Goal: Information Seeking & Learning: Compare options

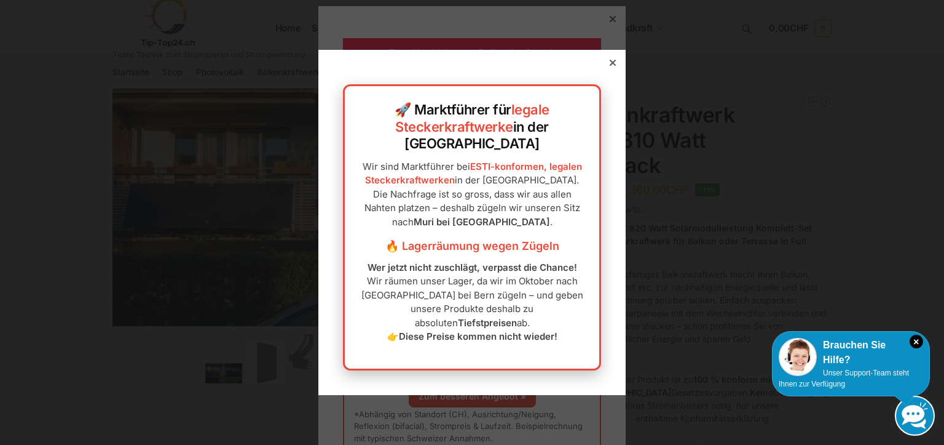
click at [610, 66] on icon at bounding box center [613, 63] width 6 height 6
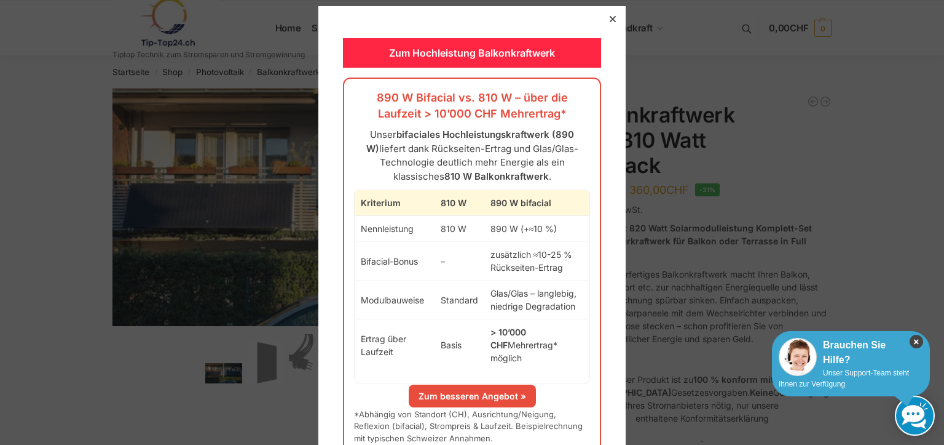
click at [917, 339] on icon "×" at bounding box center [917, 342] width 14 height 14
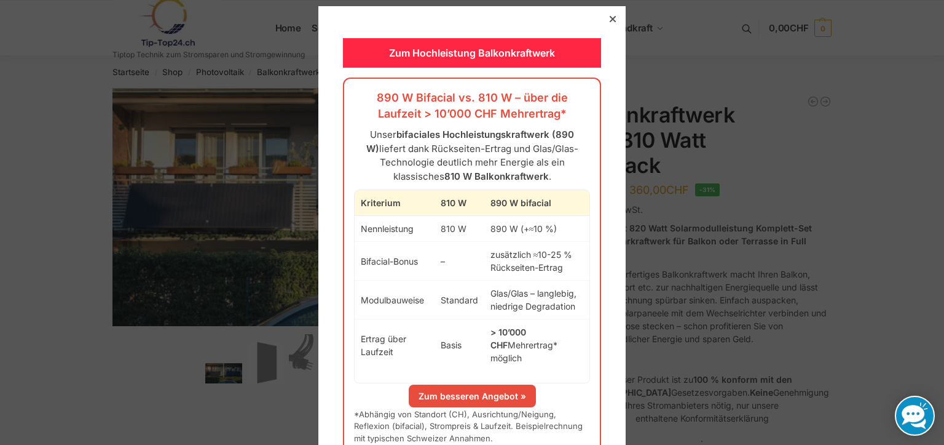
click at [610, 17] on icon at bounding box center [613, 19] width 6 height 6
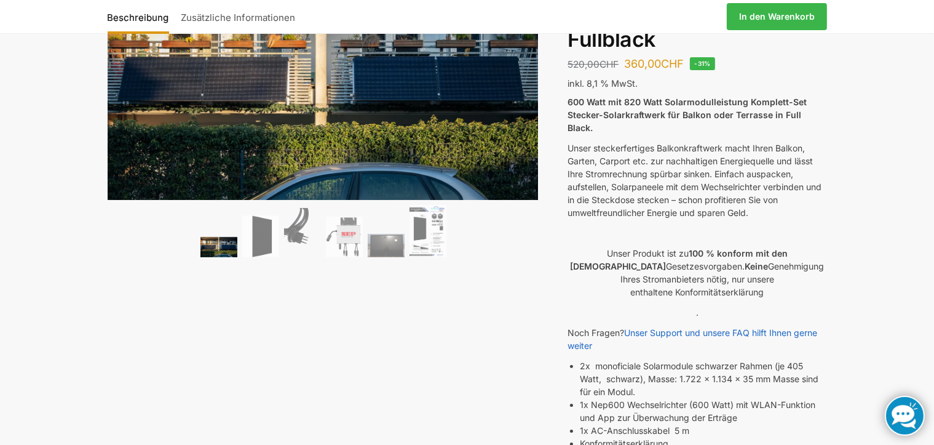
scroll to position [123, 0]
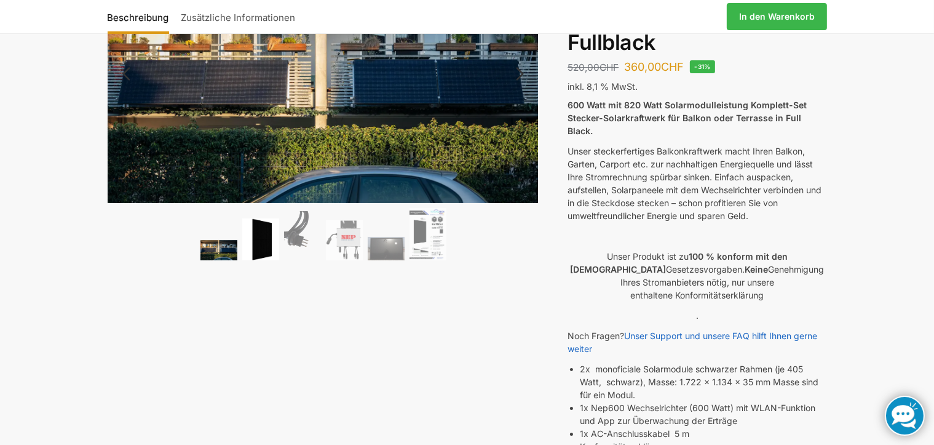
click at [263, 234] on img at bounding box center [260, 239] width 37 height 42
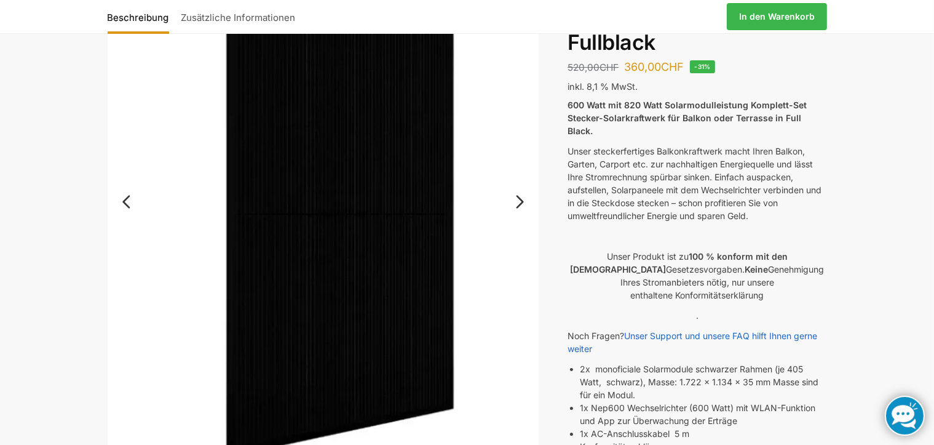
click at [515, 202] on link "Next" at bounding box center [517, 208] width 41 height 12
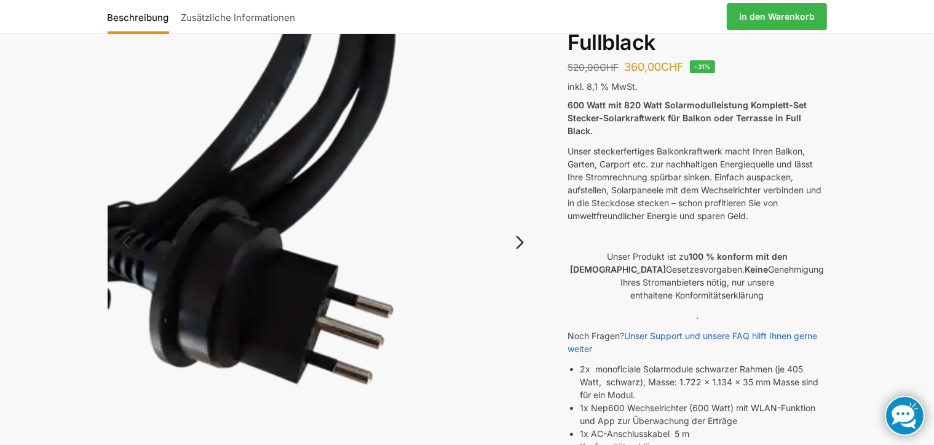
click at [520, 242] on link "Next" at bounding box center [517, 248] width 41 height 12
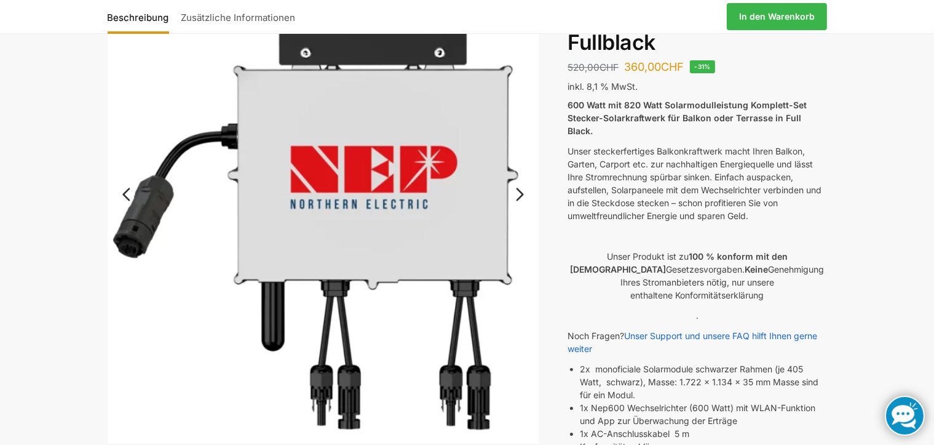
click at [520, 194] on link "Next" at bounding box center [517, 200] width 41 height 12
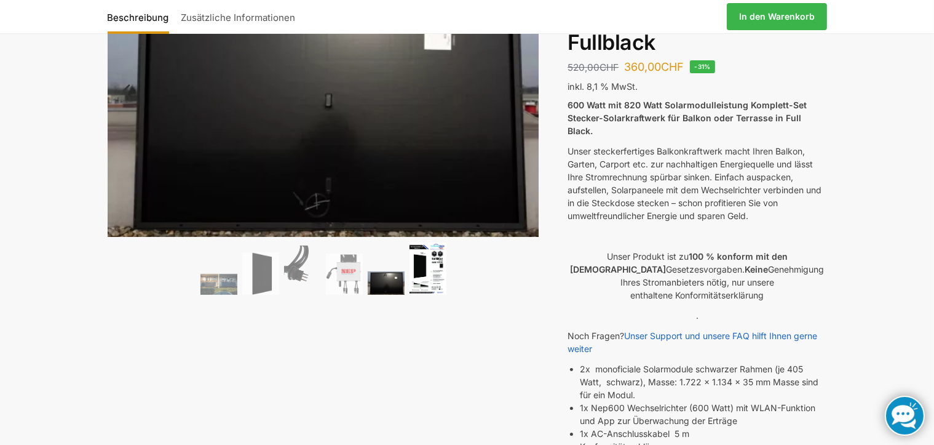
click at [429, 275] on img at bounding box center [428, 268] width 37 height 52
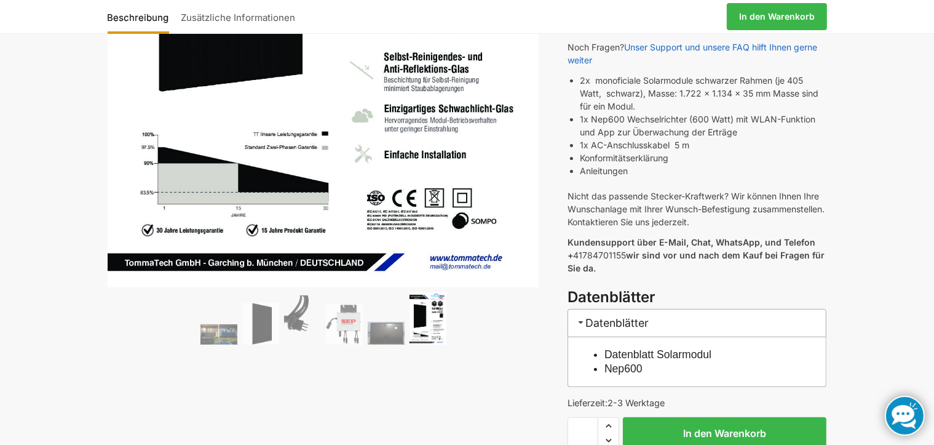
scroll to position [492, 0]
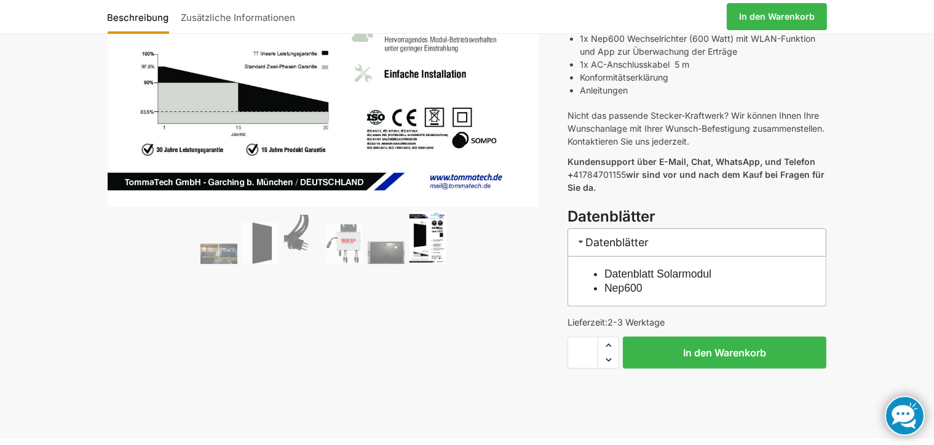
click at [426, 250] on img at bounding box center [428, 238] width 37 height 52
click at [431, 235] on img at bounding box center [428, 238] width 37 height 52
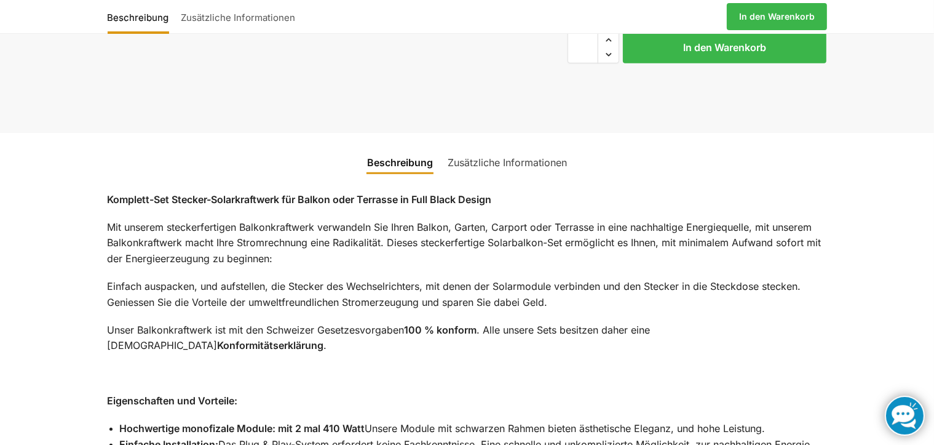
scroll to position [799, 0]
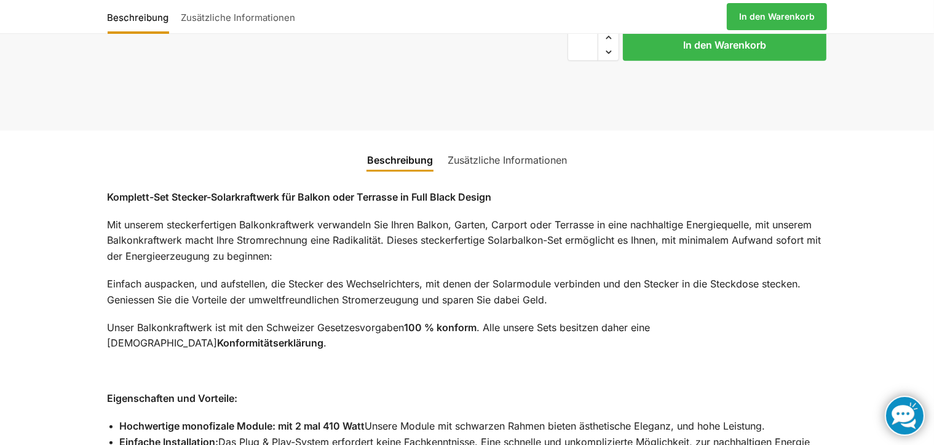
click at [541, 145] on link "Zusätzliche Informationen" at bounding box center [507, 160] width 134 height 30
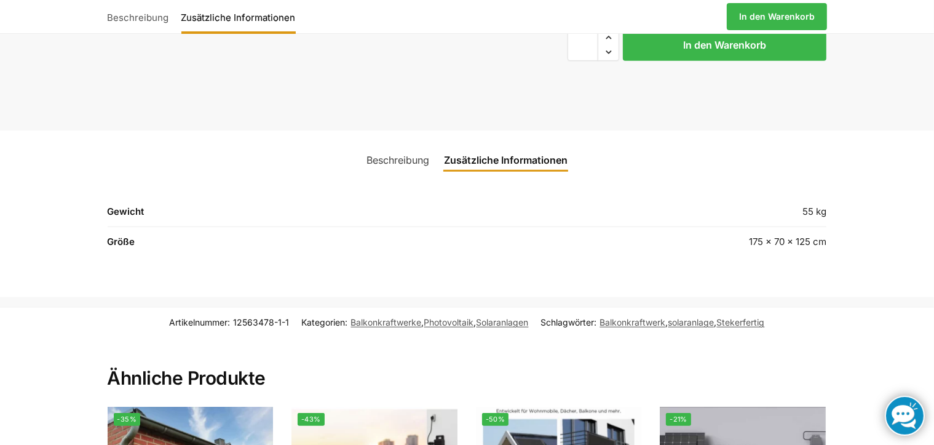
click at [400, 145] on link "Beschreibung" at bounding box center [397, 160] width 77 height 30
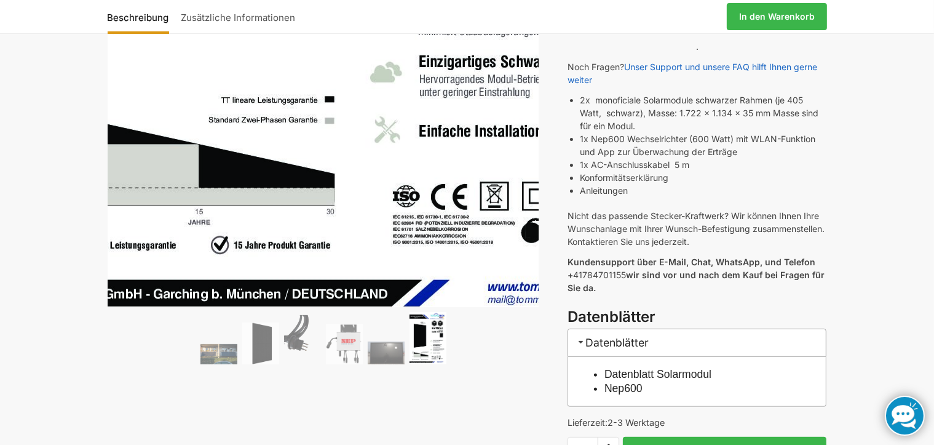
scroll to position [430, 0]
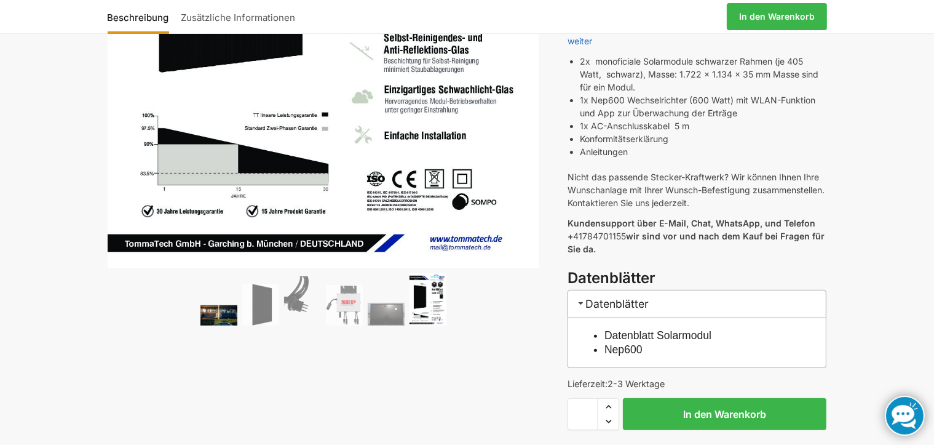
click at [221, 318] on img at bounding box center [218, 315] width 37 height 20
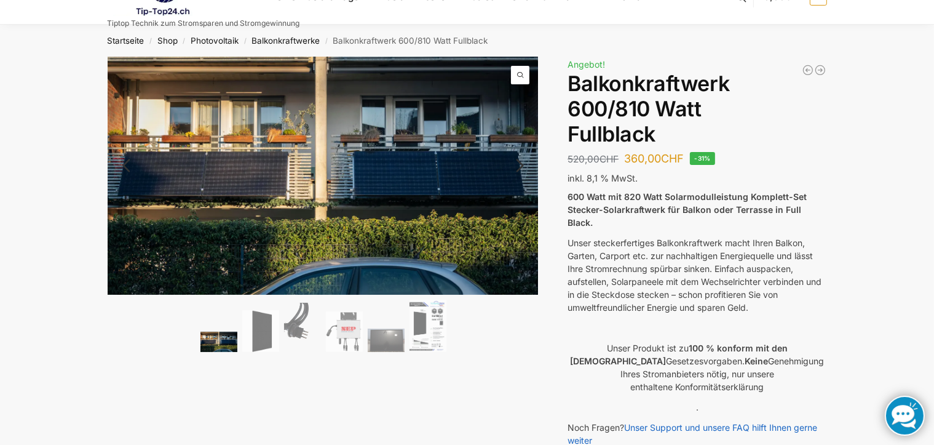
scroll to position [61, 0]
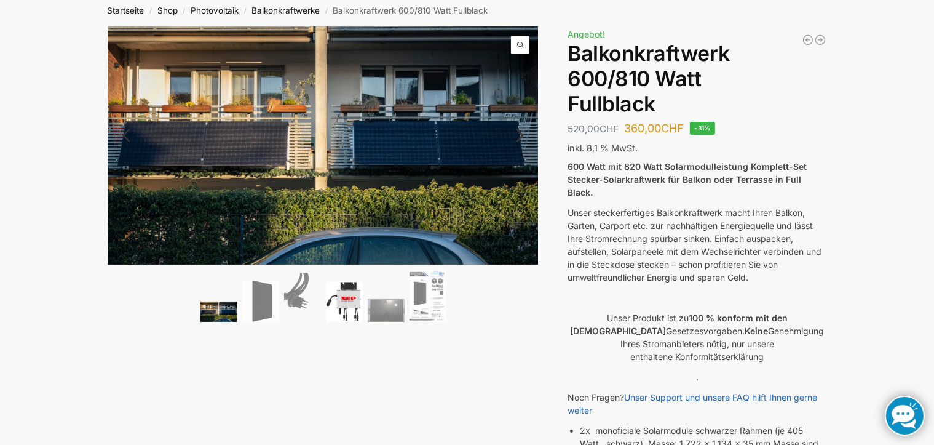
click at [342, 300] on img at bounding box center [344, 301] width 37 height 41
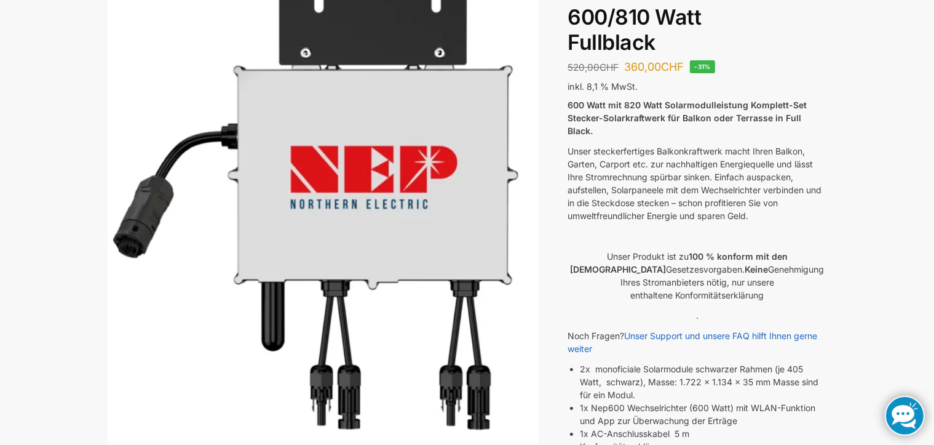
scroll to position [0, 0]
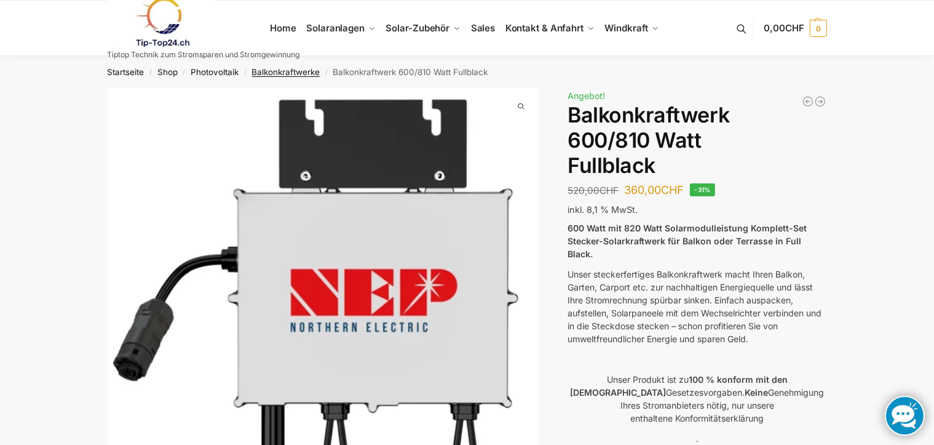
click at [294, 70] on link "Balkonkraftwerke" at bounding box center [285, 72] width 68 height 10
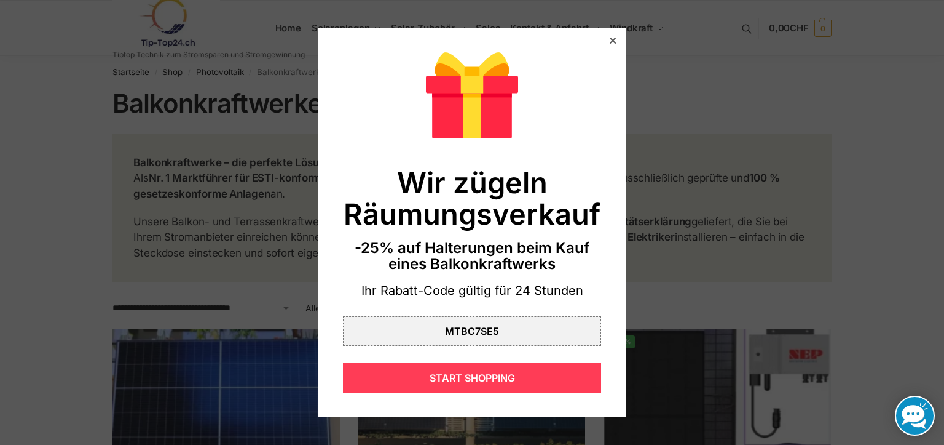
click at [480, 378] on div "START SHOPPING" at bounding box center [472, 378] width 258 height 30
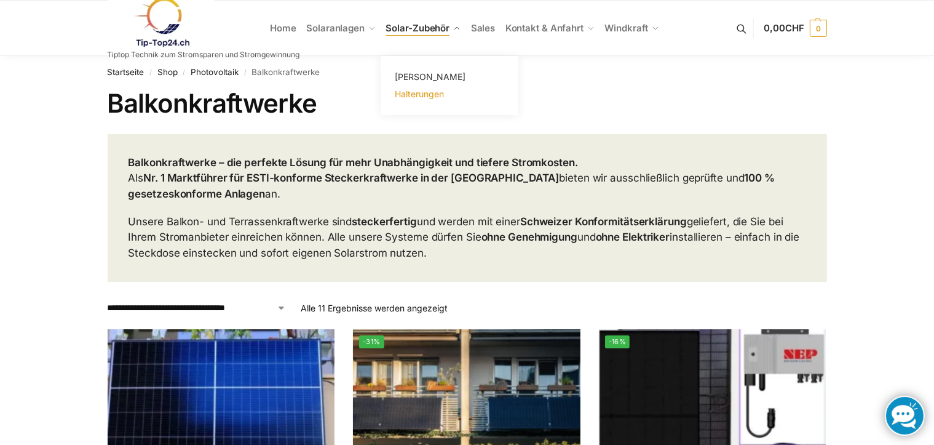
click at [429, 93] on span "Halterungen" at bounding box center [419, 94] width 49 height 10
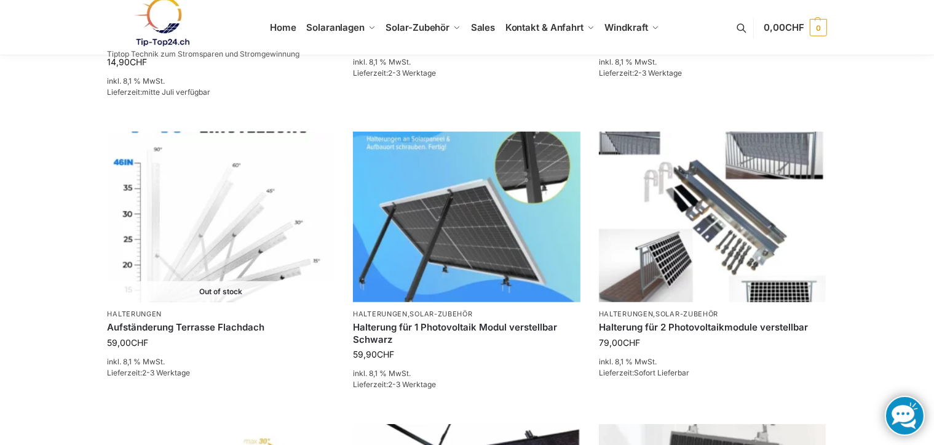
scroll to position [922, 0]
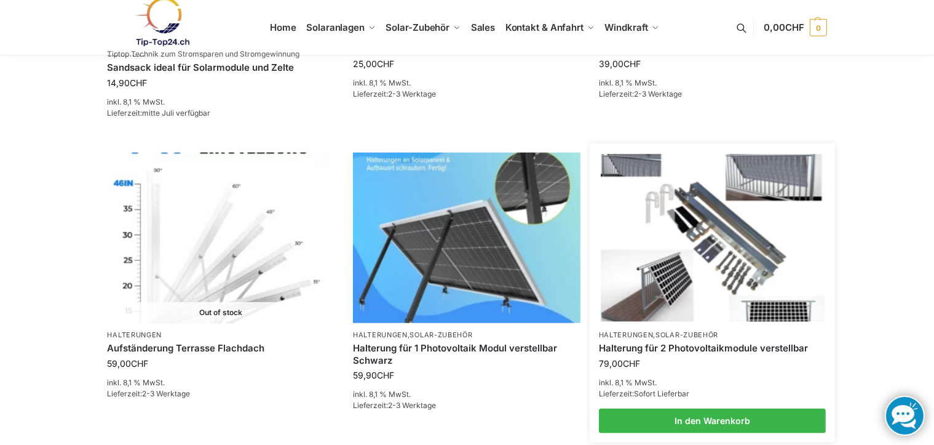
click at [738, 237] on img at bounding box center [712, 237] width 223 height 167
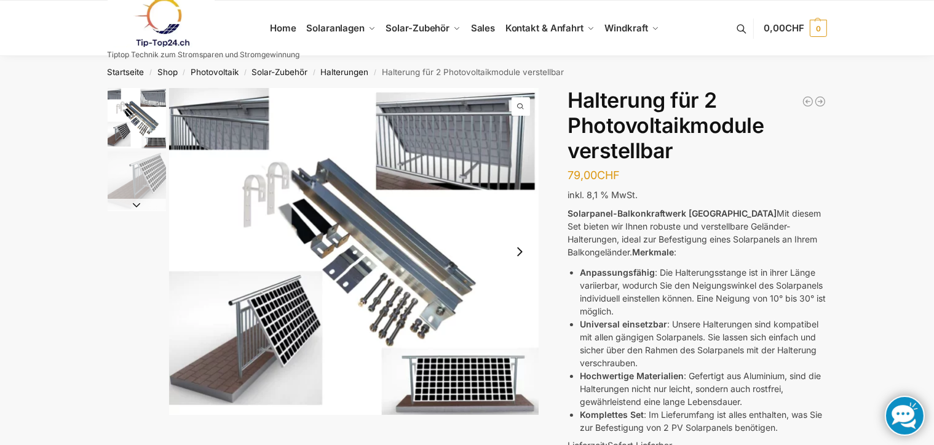
click at [448, 150] on img "1 / 2" at bounding box center [354, 251] width 370 height 327
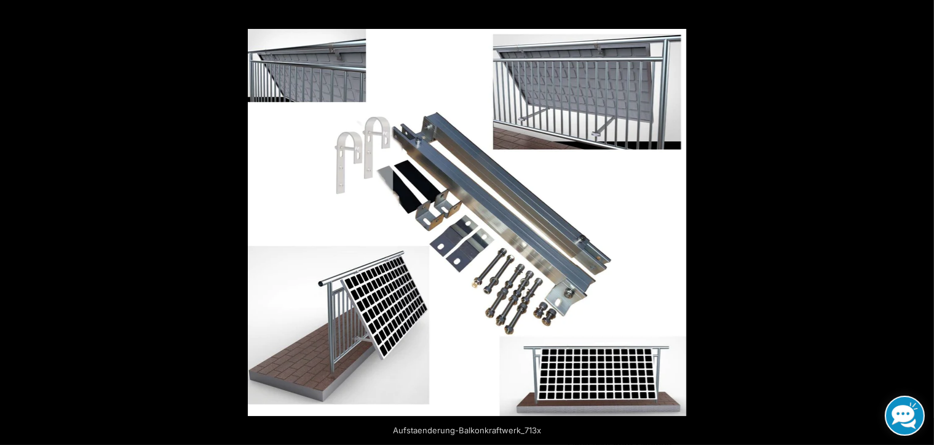
click at [921, 10] on button "Close (Esc)" at bounding box center [920, 13] width 27 height 27
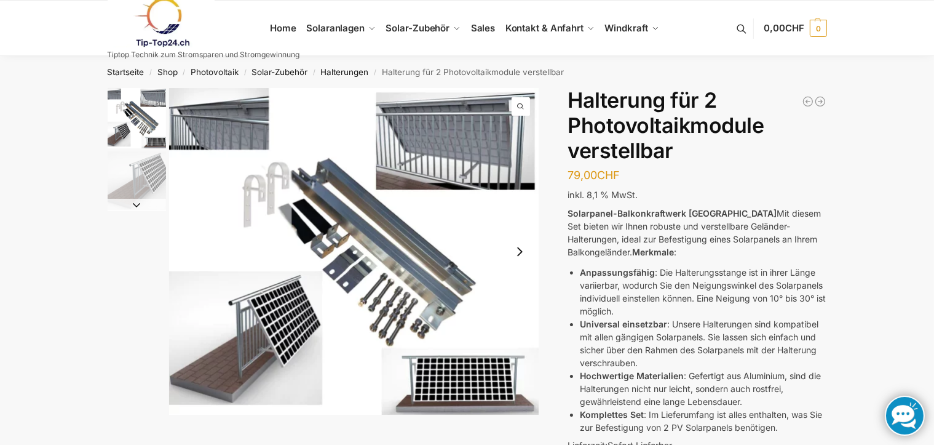
click at [133, 119] on img "1 / 2" at bounding box center [137, 118] width 58 height 60
click at [145, 183] on img "2 / 2" at bounding box center [137, 180] width 58 height 58
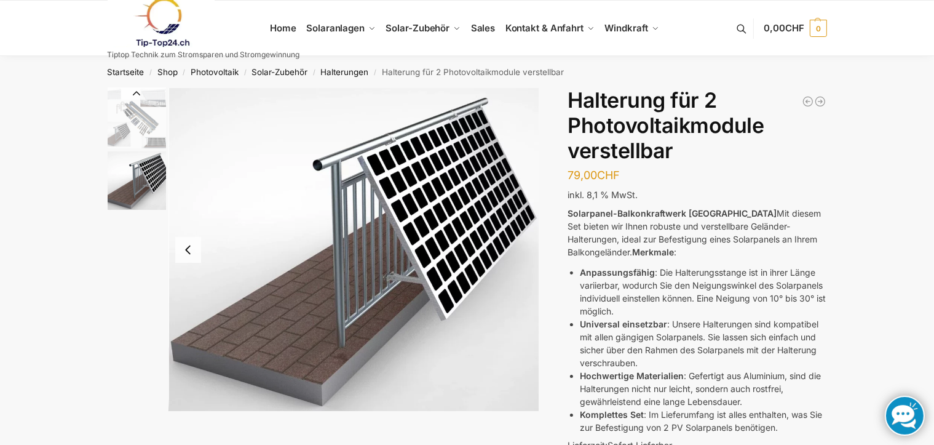
click at [144, 122] on img "1 / 2" at bounding box center [137, 118] width 58 height 60
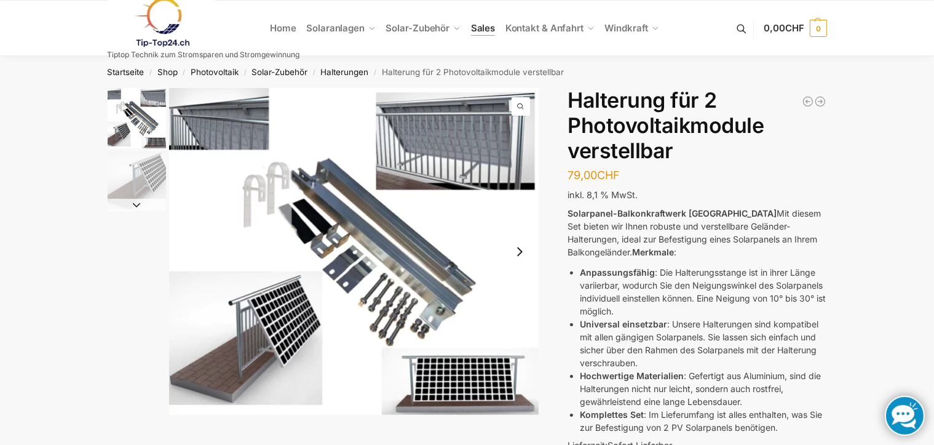
click at [483, 27] on span "Sales" at bounding box center [483, 28] width 25 height 12
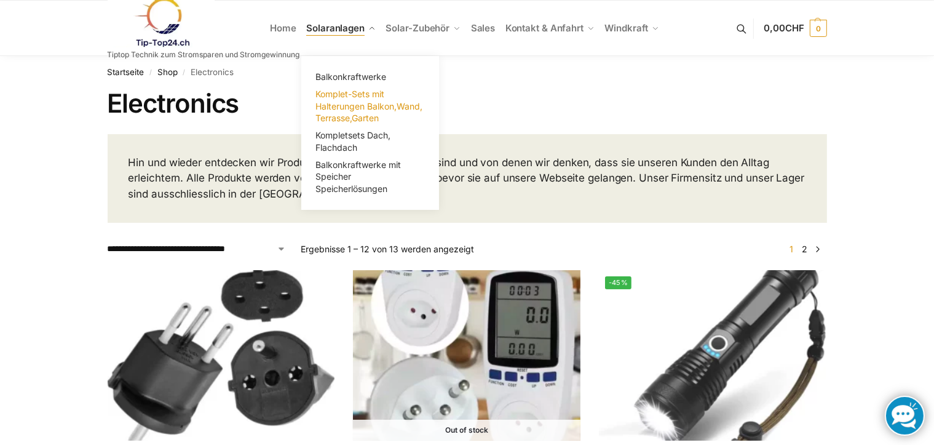
click at [349, 94] on span "Komplet-Sets mit Halterungen Balkon,Wand, Terrasse,Garten" at bounding box center [368, 106] width 107 height 34
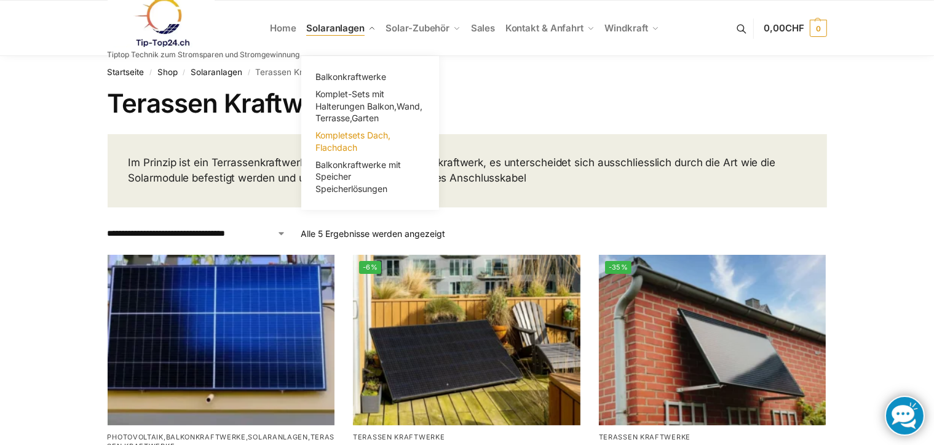
click at [348, 139] on span "Kompletsets Dach, Flachdach" at bounding box center [352, 141] width 75 height 23
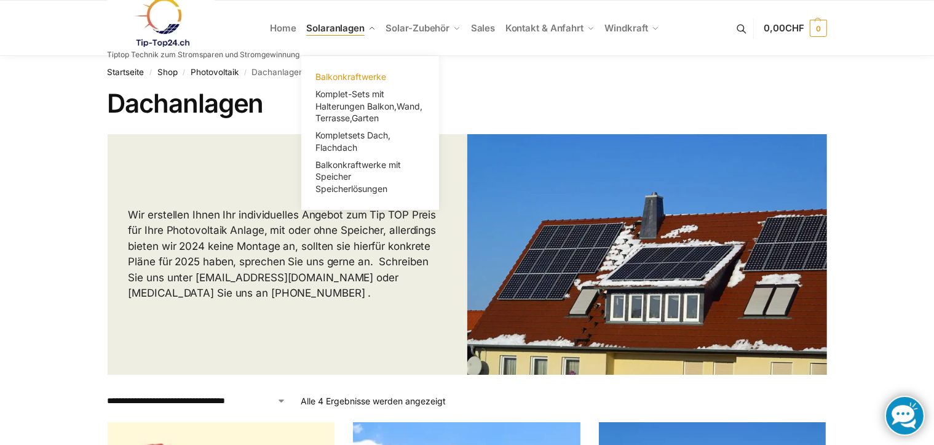
click at [352, 76] on span "Balkonkraftwerke" at bounding box center [350, 76] width 71 height 10
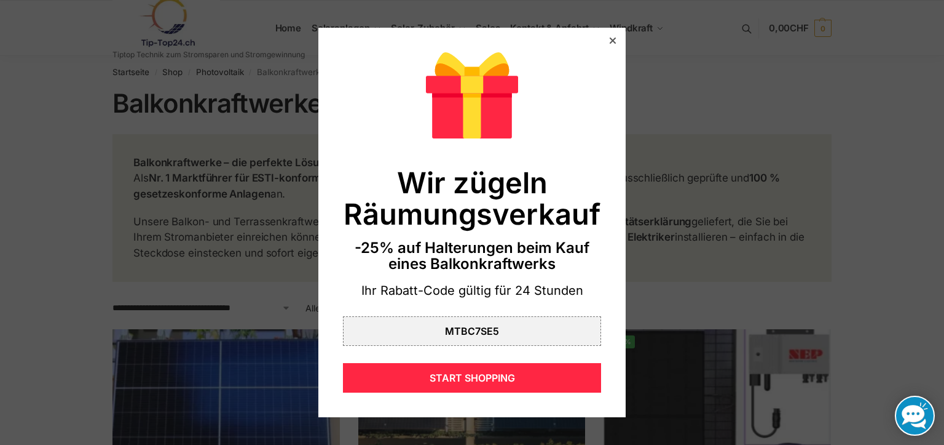
click at [610, 38] on icon at bounding box center [613, 41] width 6 height 6
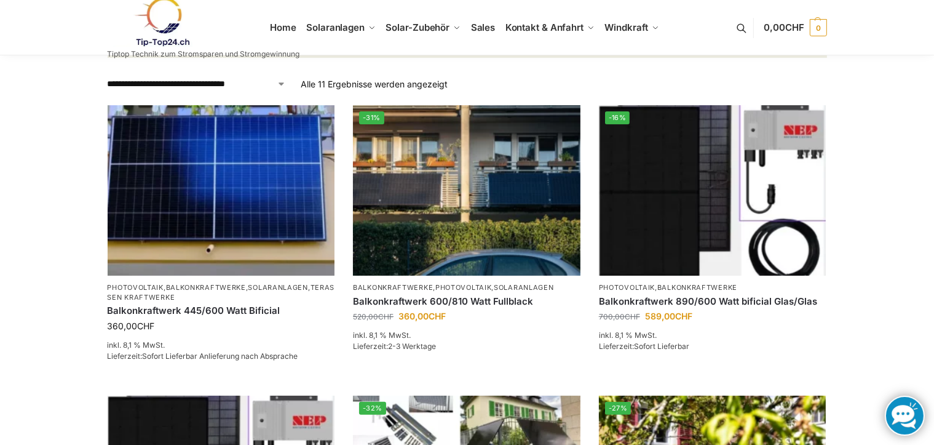
scroll to position [246, 0]
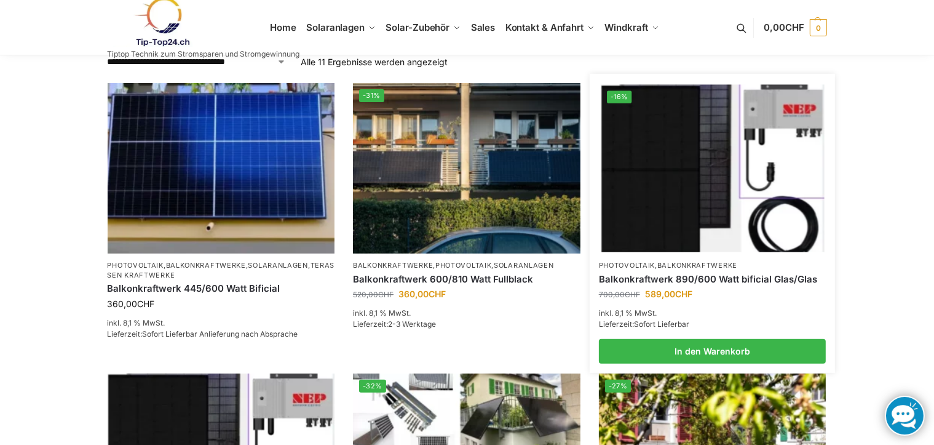
click at [672, 191] on img at bounding box center [712, 168] width 223 height 167
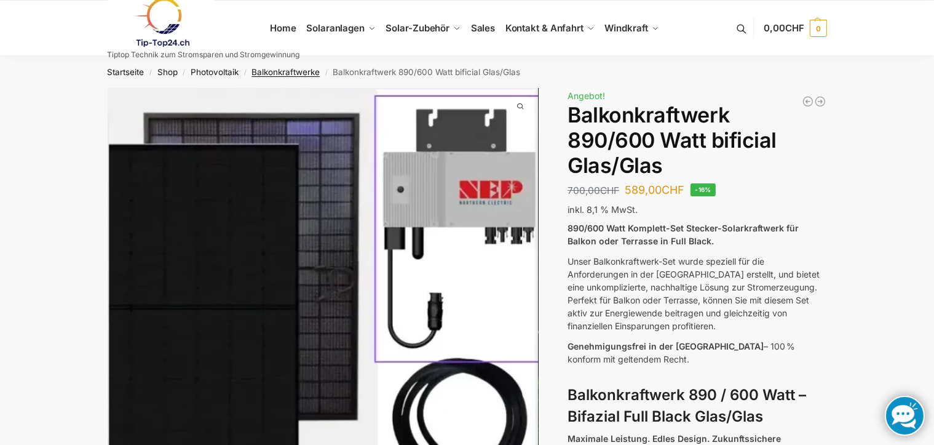
click at [309, 68] on link "Balkonkraftwerke" at bounding box center [285, 72] width 68 height 10
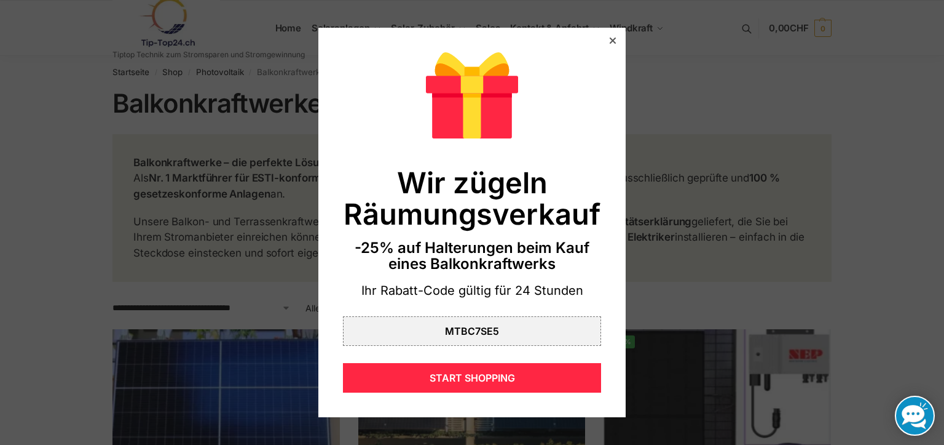
click at [608, 35] on div at bounding box center [613, 40] width 11 height 11
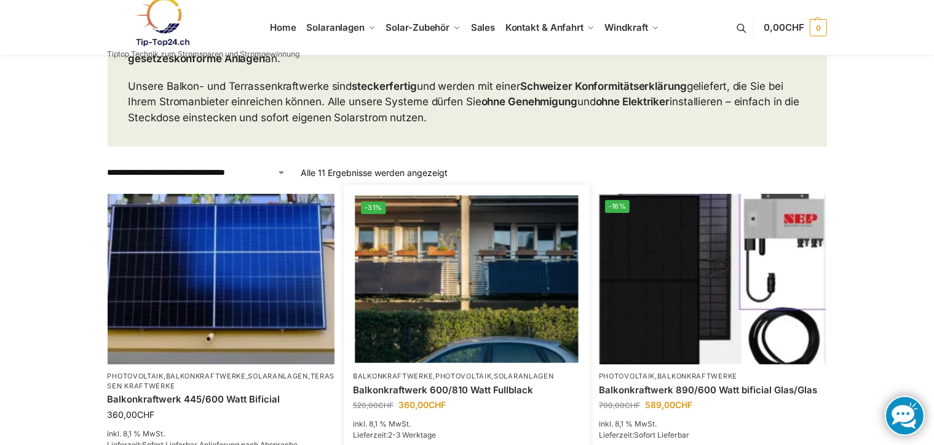
scroll to position [184, 0]
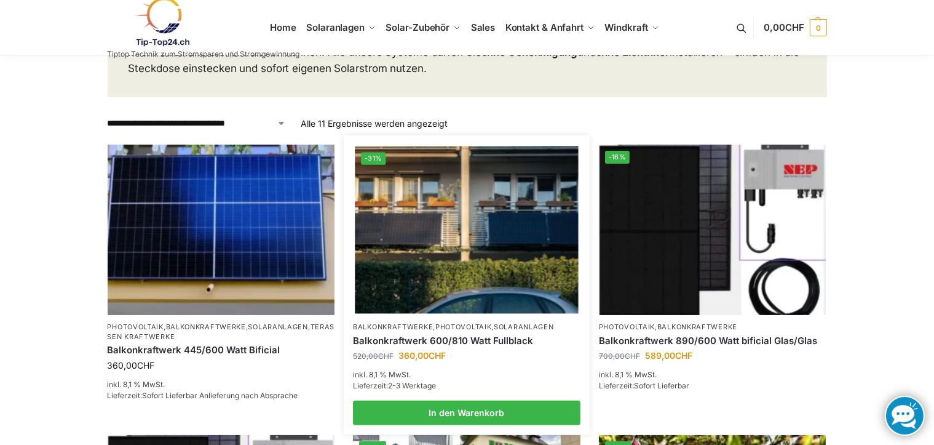
click at [486, 258] on img at bounding box center [466, 229] width 223 height 167
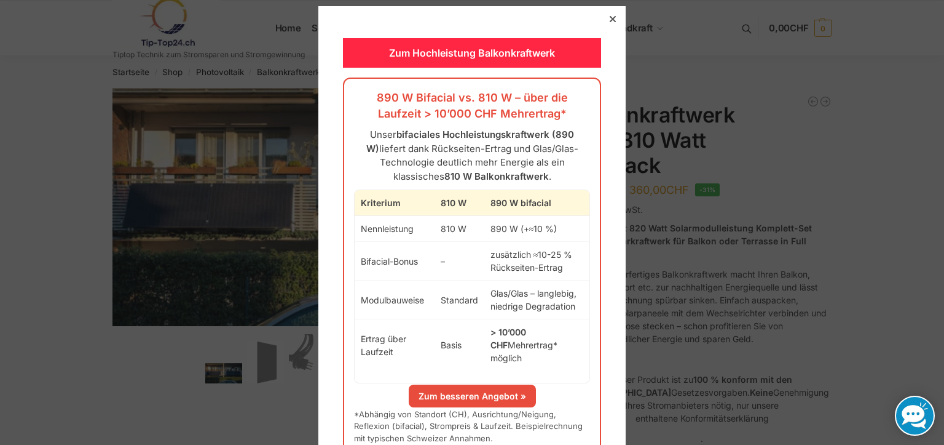
click at [610, 15] on div at bounding box center [613, 19] width 11 height 11
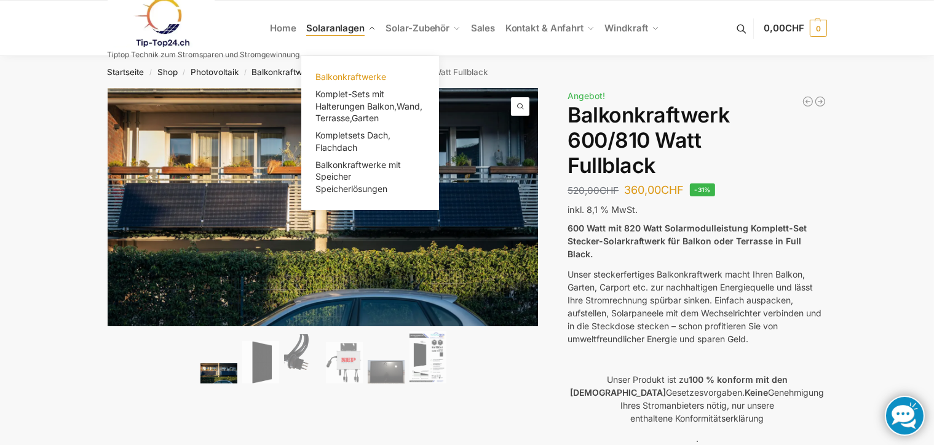
click at [371, 72] on span "Balkonkraftwerke" at bounding box center [350, 76] width 71 height 10
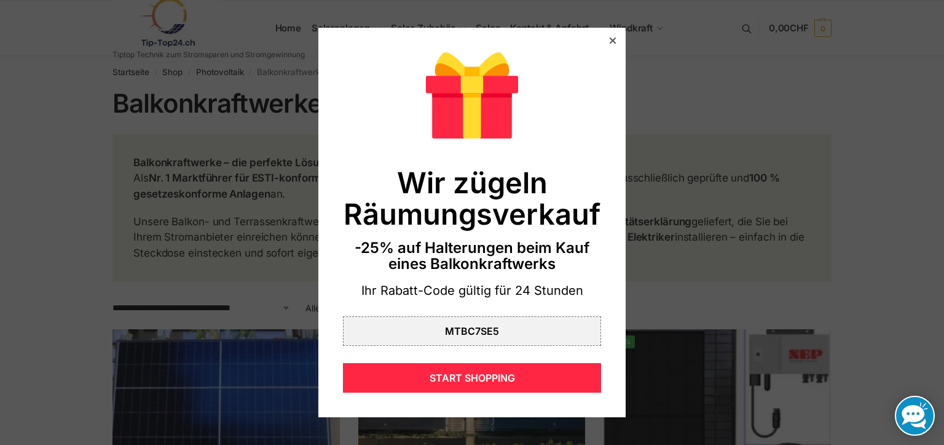
drag, startPoint x: 608, startPoint y: 38, endPoint x: 615, endPoint y: 51, distance: 15.4
click at [610, 38] on icon at bounding box center [613, 41] width 6 height 6
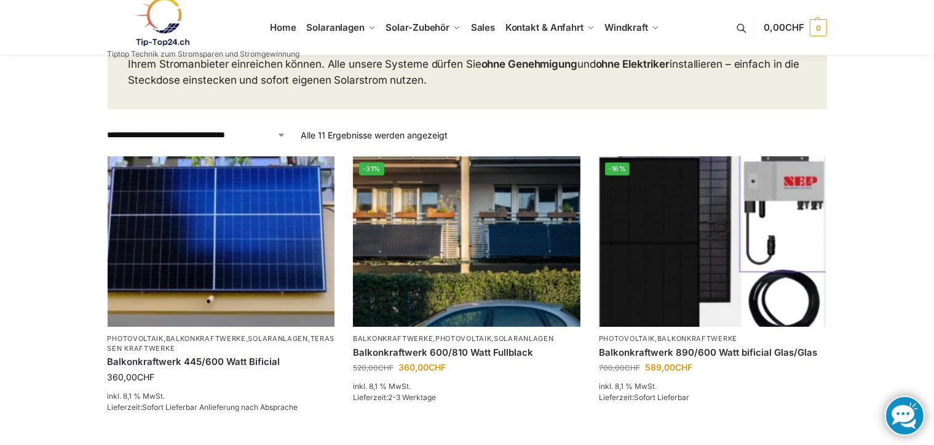
scroll to position [246, 0]
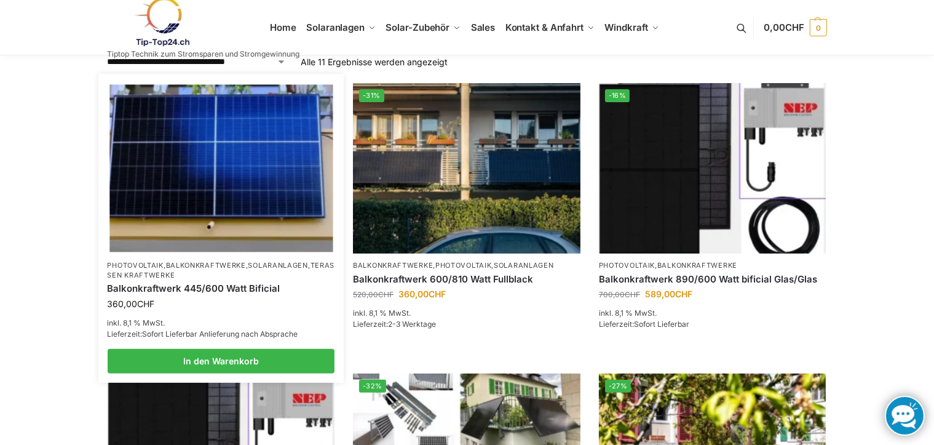
click at [245, 199] on img at bounding box center [220, 168] width 223 height 167
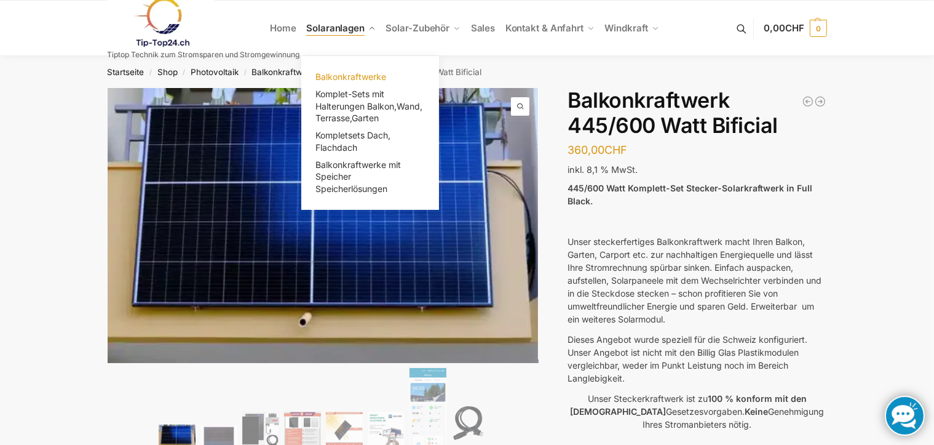
click at [342, 71] on span "Balkonkraftwerke" at bounding box center [350, 76] width 71 height 10
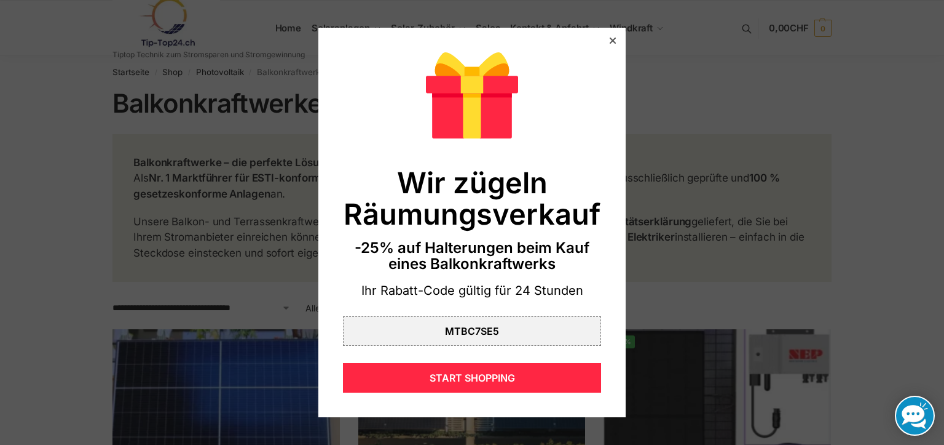
click at [610, 38] on icon at bounding box center [613, 41] width 6 height 6
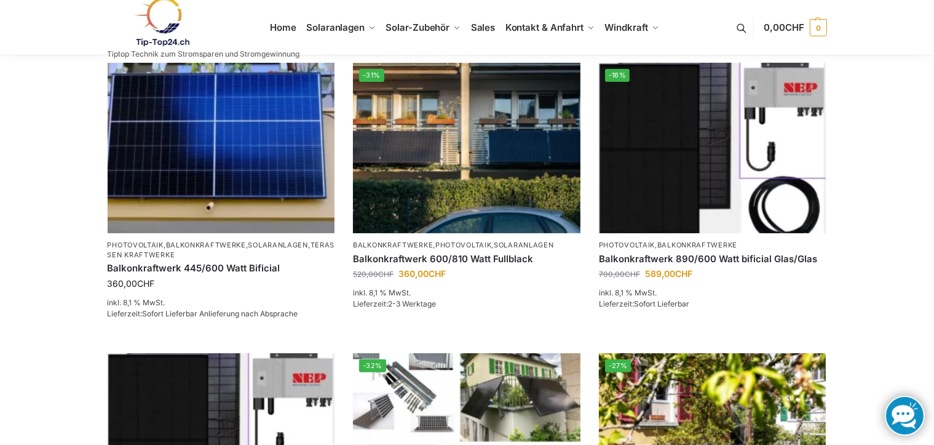
scroll to position [246, 0]
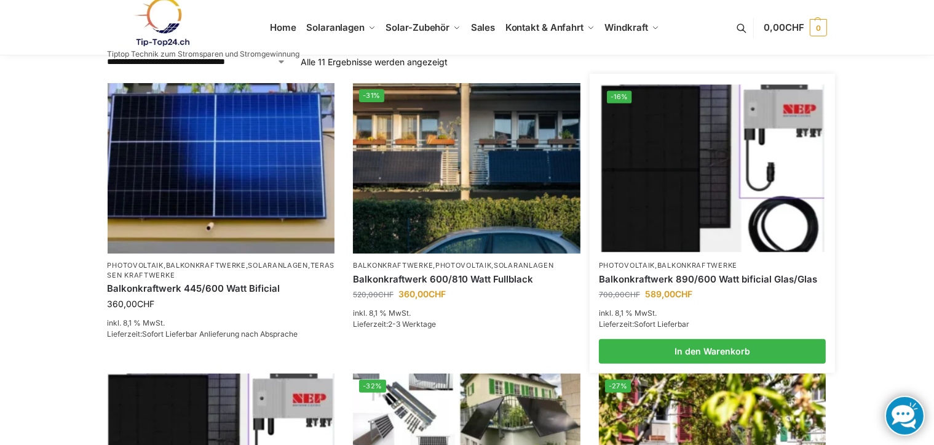
click at [713, 275] on link "Balkonkraftwerk 890/600 Watt bificial Glas/Glas" at bounding box center [713, 279] width 228 height 12
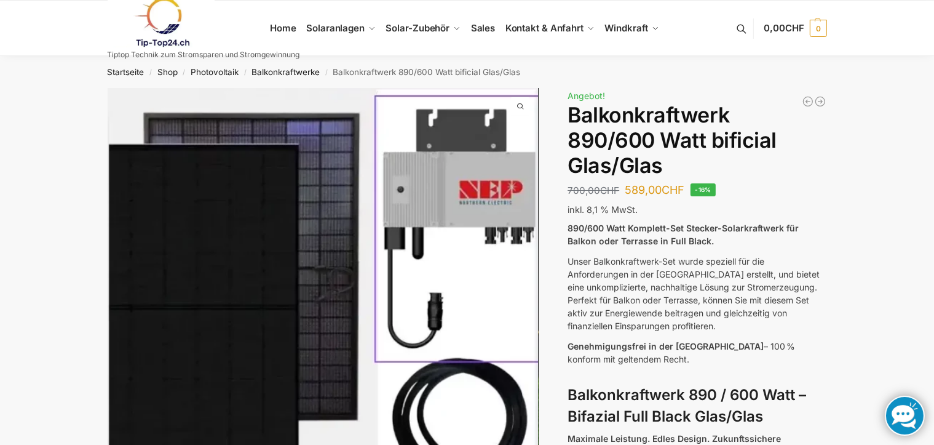
click at [588, 99] on span "Angebot!" at bounding box center [587, 95] width 38 height 10
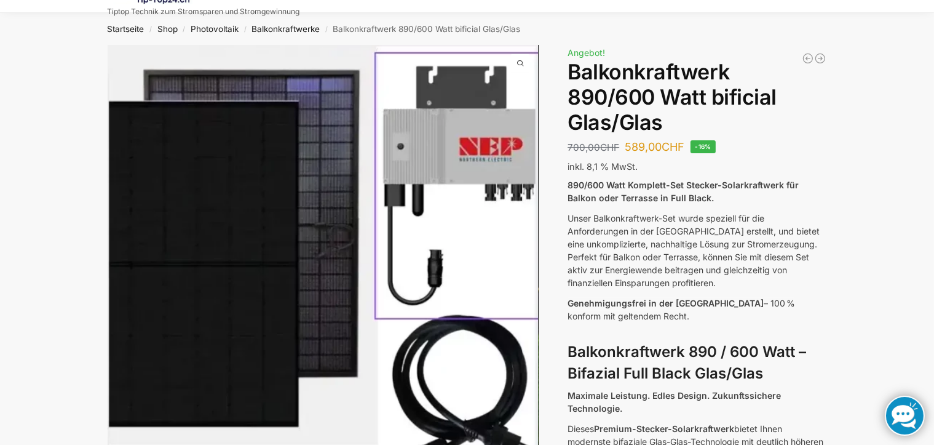
scroll to position [123, 0]
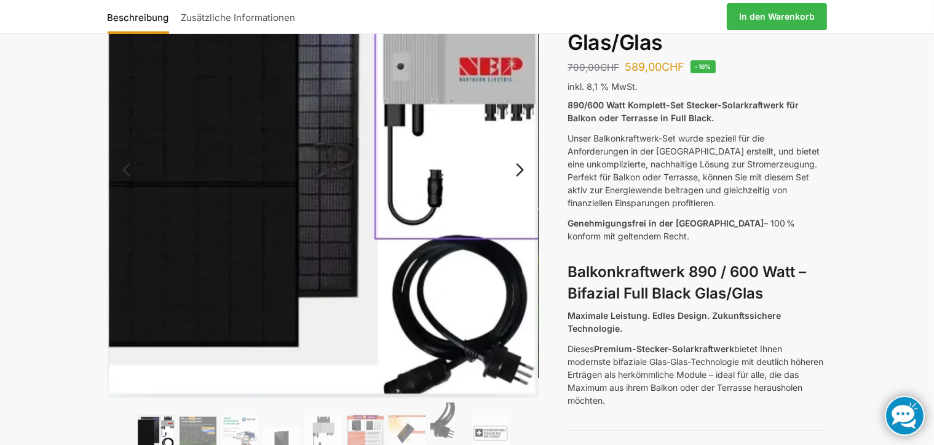
click at [415, 192] on img at bounding box center [324, 181] width 432 height 432
click at [523, 170] on link "Next" at bounding box center [517, 176] width 41 height 12
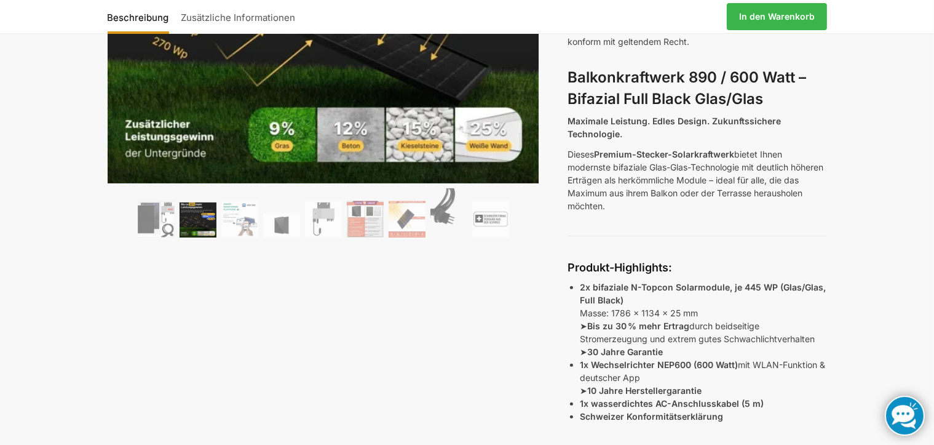
scroll to position [369, 0]
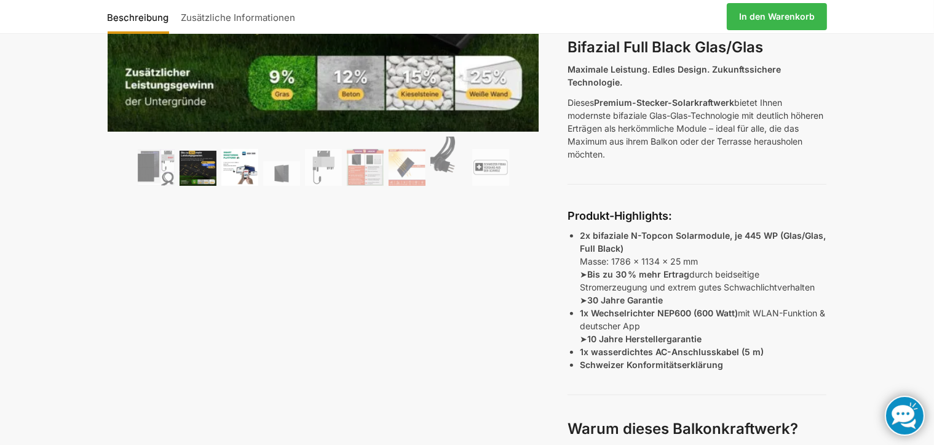
click at [239, 175] on img at bounding box center [239, 167] width 37 height 37
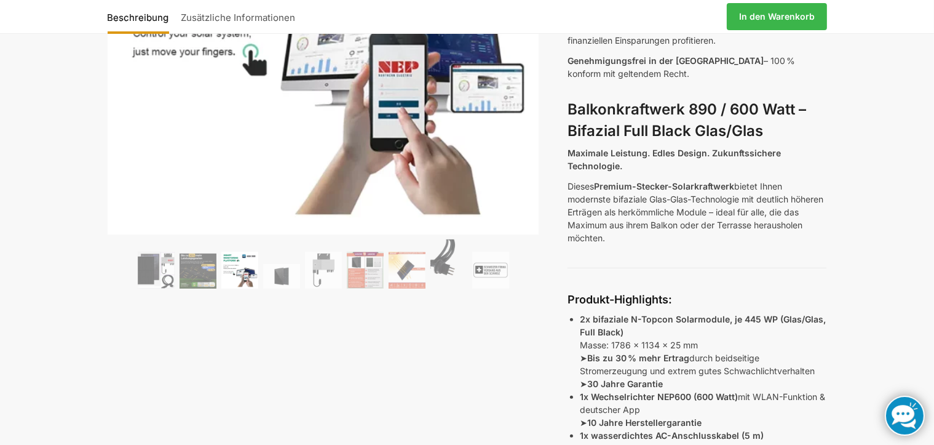
scroll to position [246, 0]
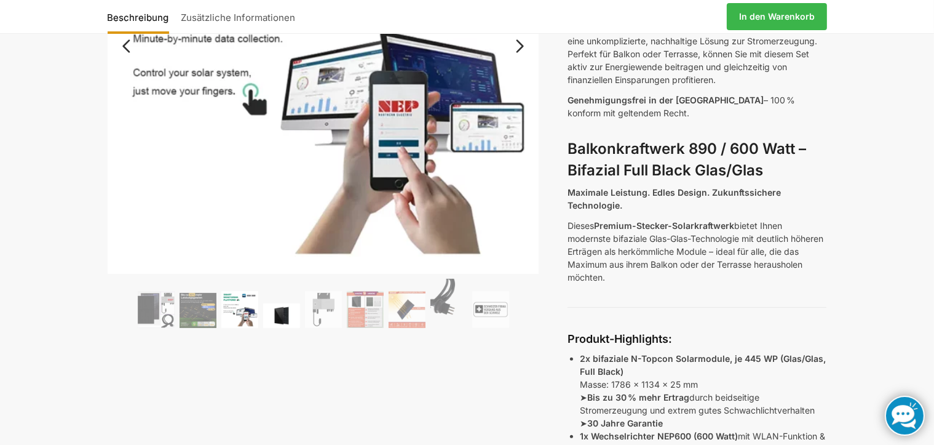
click at [280, 319] on img at bounding box center [281, 315] width 37 height 25
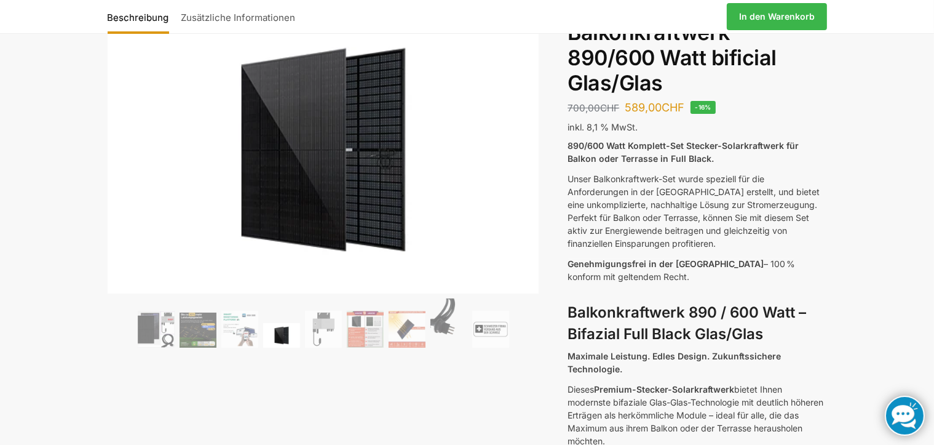
scroll to position [61, 0]
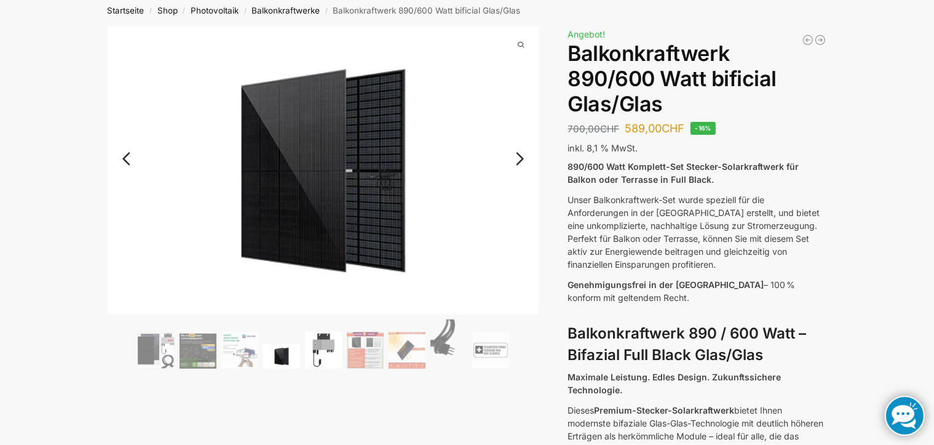
click at [332, 352] on img at bounding box center [323, 349] width 37 height 37
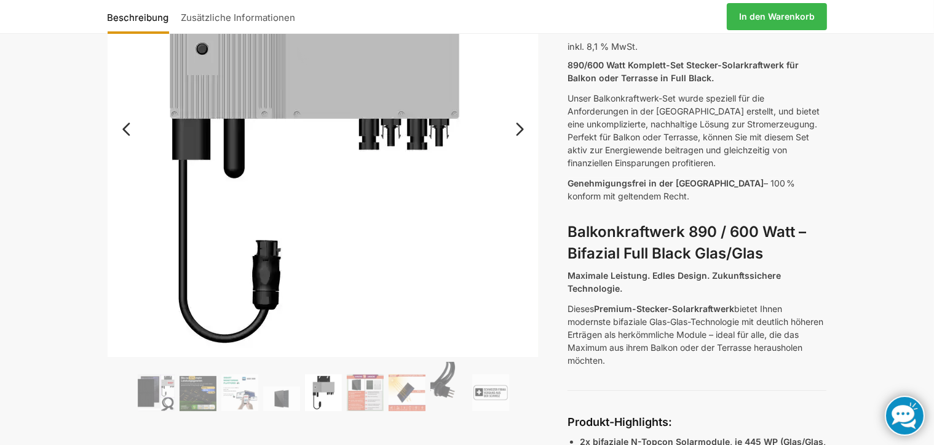
scroll to position [184, 0]
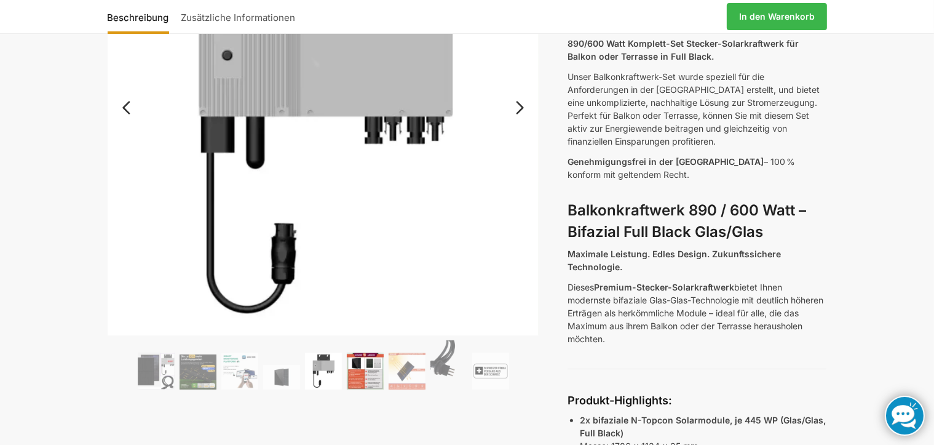
click at [357, 377] on img at bounding box center [365, 370] width 37 height 37
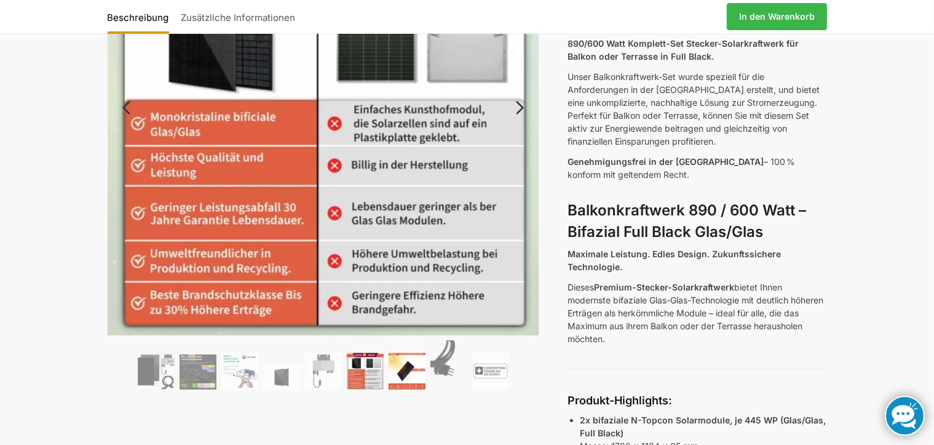
click at [416, 374] on img at bounding box center [407, 370] width 37 height 37
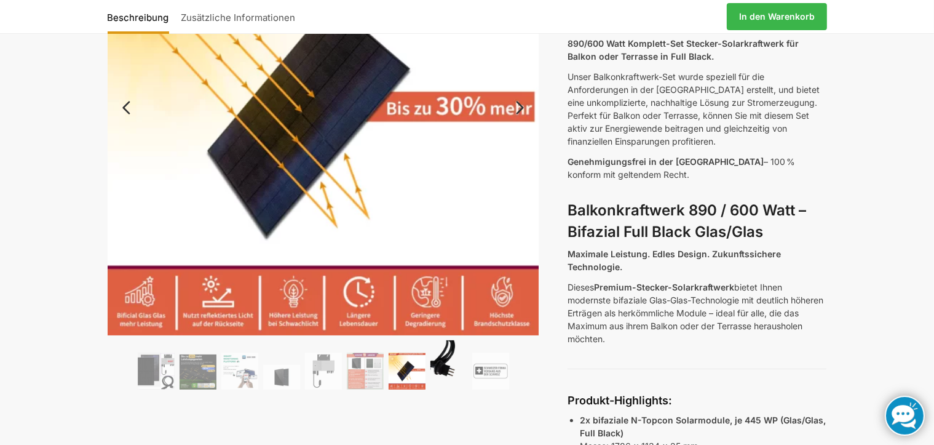
click at [451, 364] on img at bounding box center [448, 364] width 37 height 49
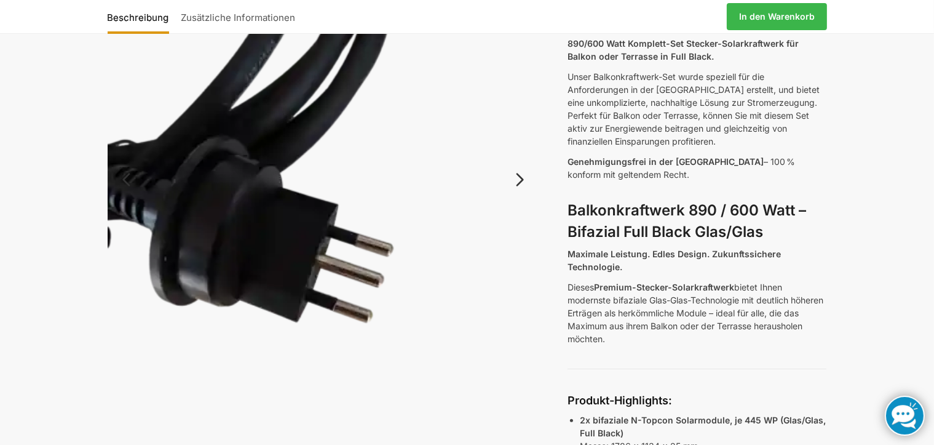
click at [521, 180] on link "Next" at bounding box center [517, 186] width 41 height 12
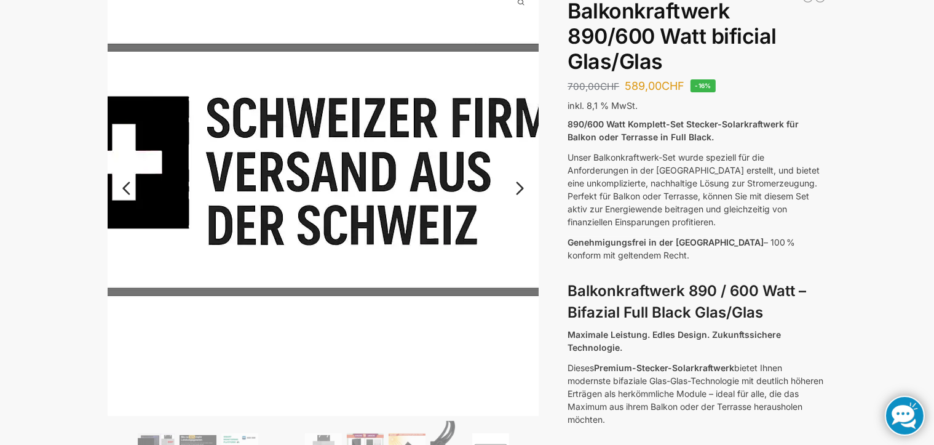
scroll to position [0, 0]
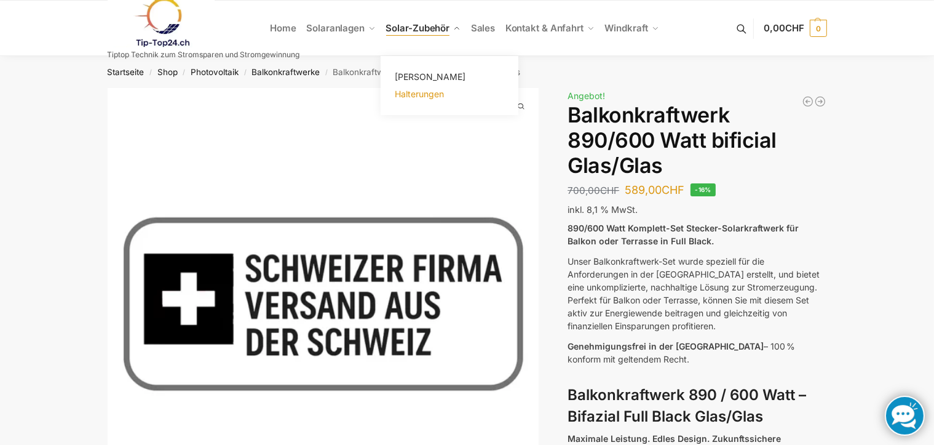
click at [410, 92] on span "Halterungen" at bounding box center [419, 94] width 49 height 10
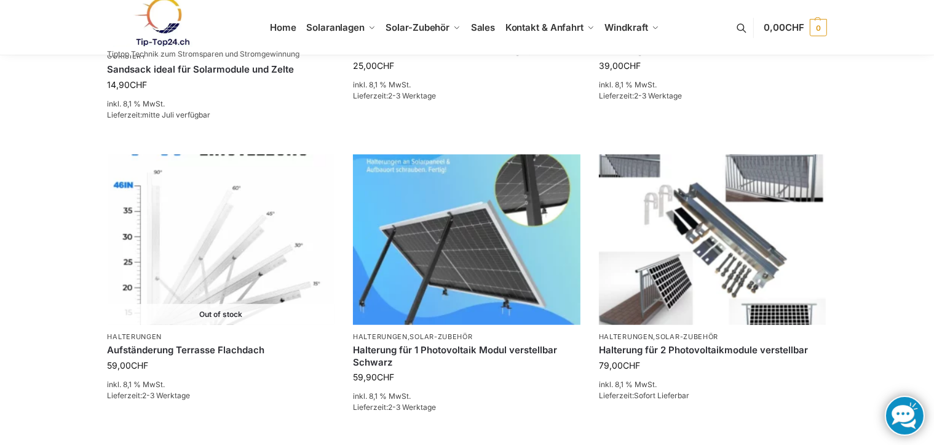
scroll to position [922, 0]
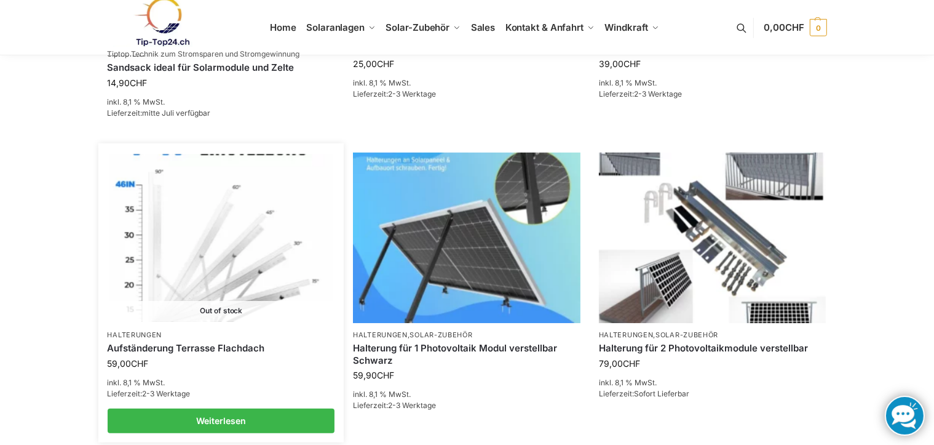
click at [165, 342] on link "Aufständerung Terrasse Flachdach" at bounding box center [222, 348] width 228 height 12
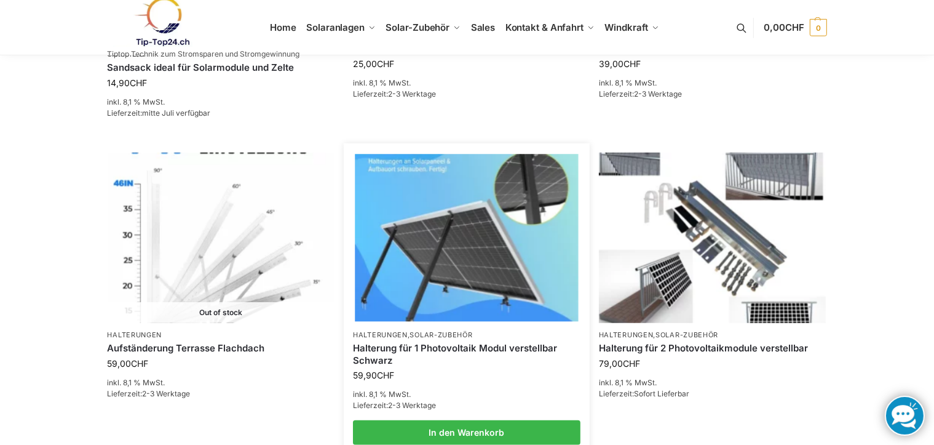
click at [497, 271] on img at bounding box center [466, 237] width 223 height 167
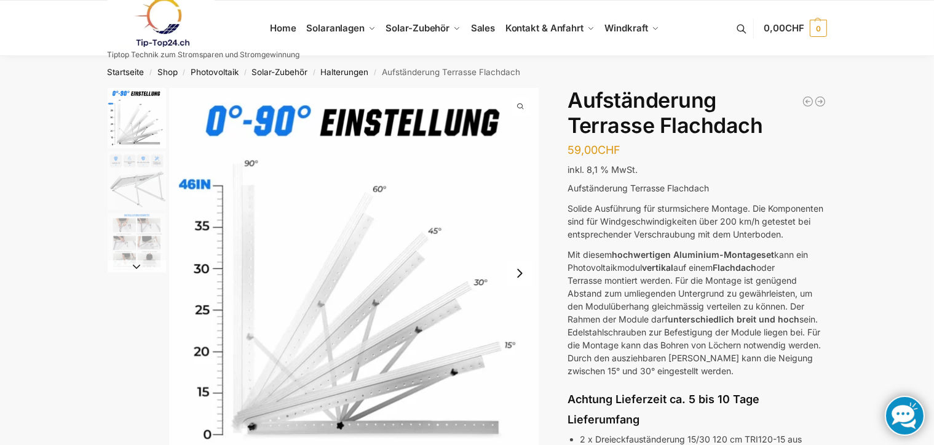
click at [135, 261] on button "Next slide" at bounding box center [137, 266] width 58 height 12
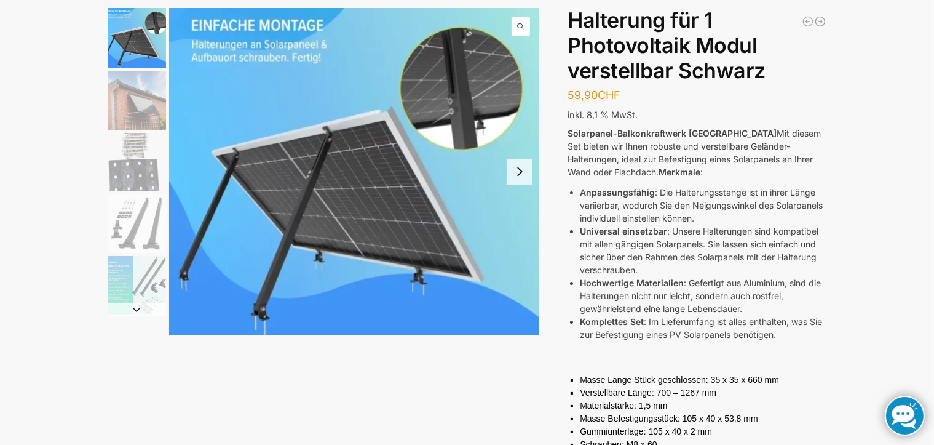
scroll to position [61, 0]
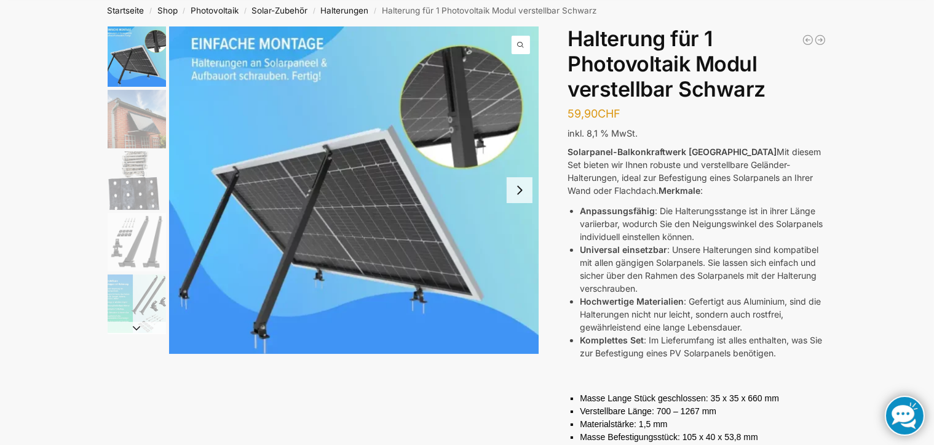
click at [122, 111] on img "2 / 5" at bounding box center [137, 119] width 58 height 58
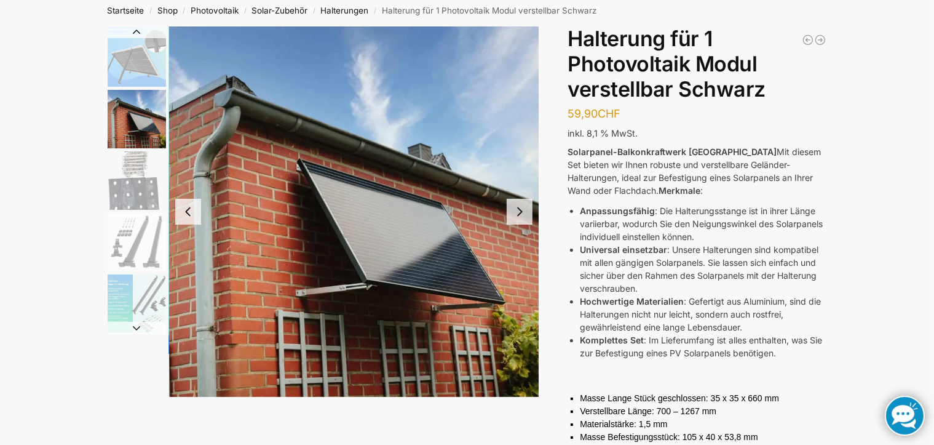
click at [133, 192] on img "3 / 5" at bounding box center [137, 180] width 58 height 58
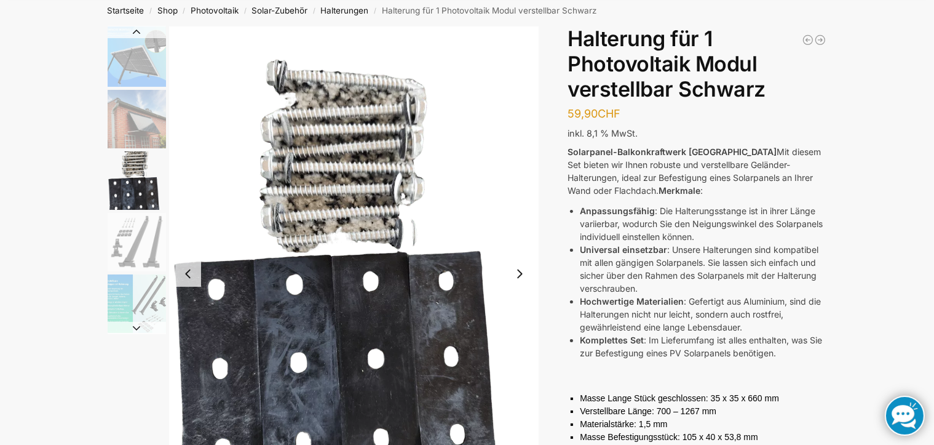
click at [133, 240] on img "4 / 5" at bounding box center [137, 242] width 58 height 58
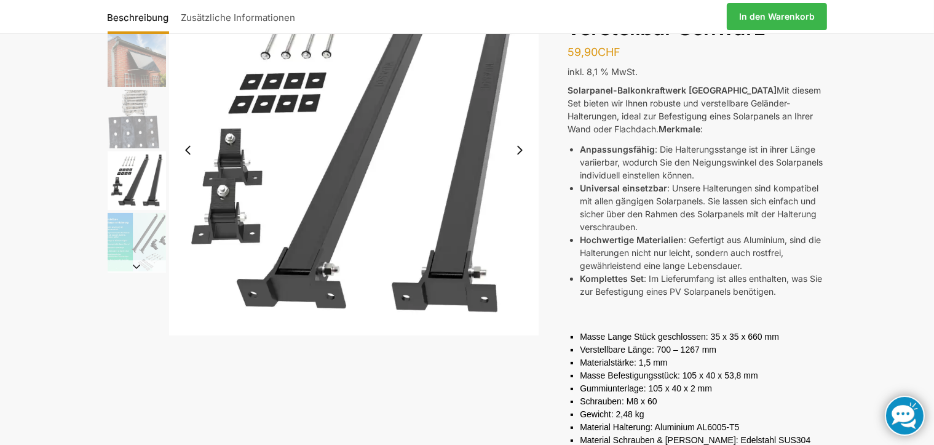
scroll to position [184, 0]
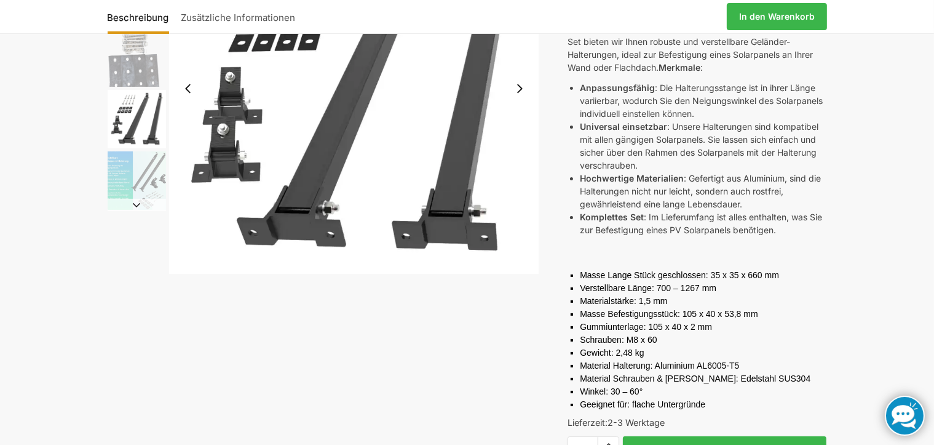
click at [130, 195] on img "5 / 5" at bounding box center [137, 180] width 58 height 58
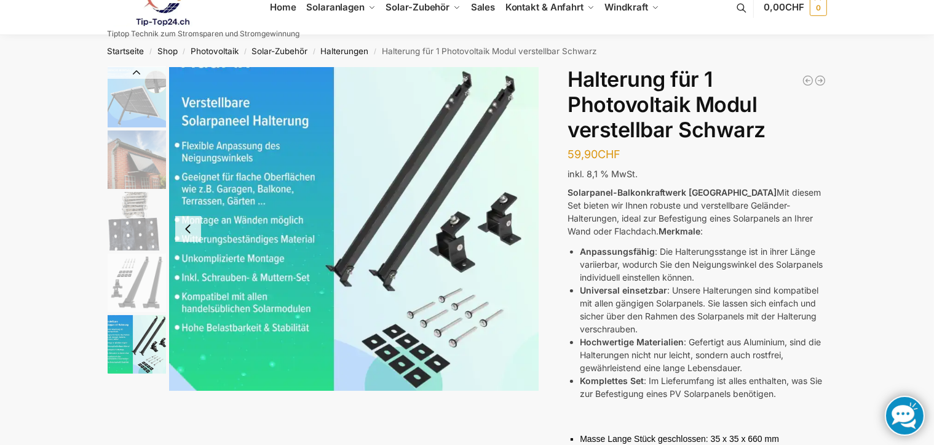
scroll to position [0, 0]
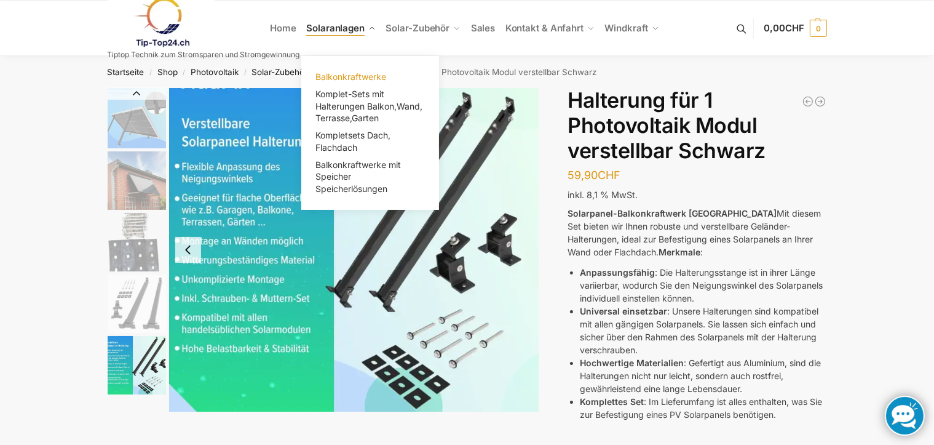
click at [362, 73] on span "Balkonkraftwerke" at bounding box center [350, 76] width 71 height 10
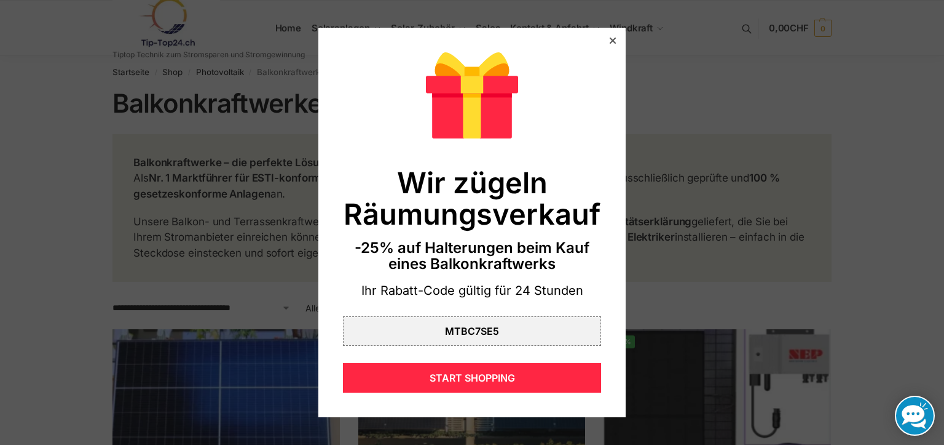
click at [610, 39] on icon at bounding box center [613, 41] width 6 height 6
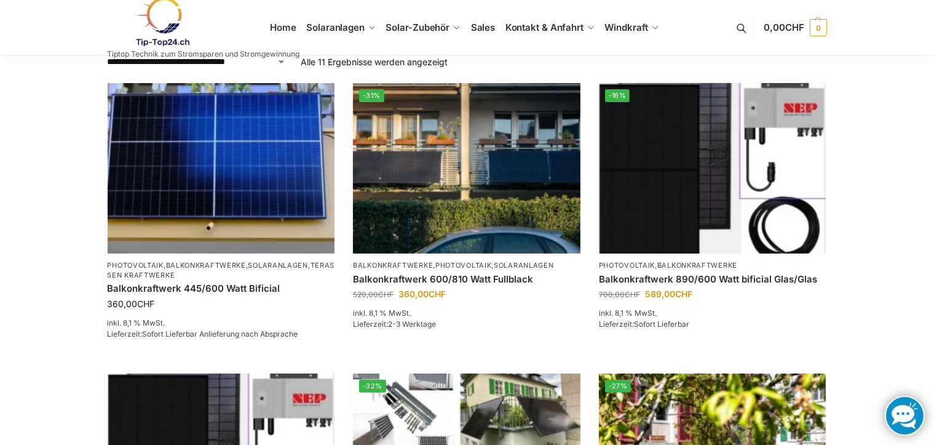
scroll to position [184, 0]
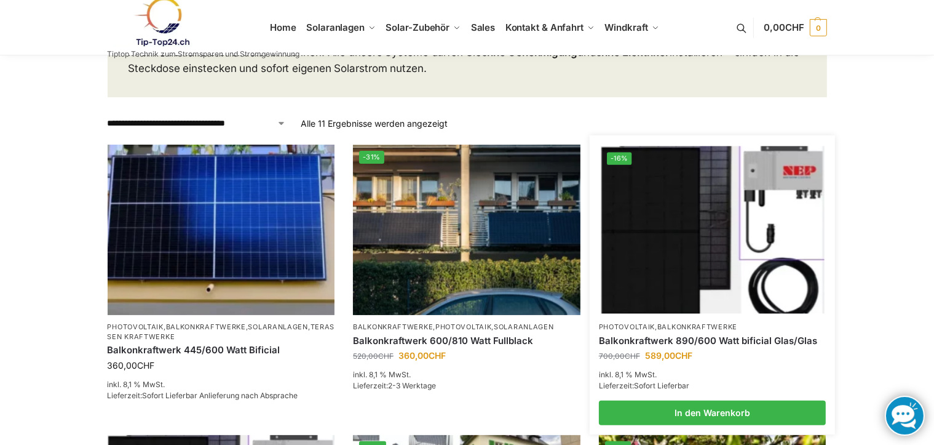
click at [727, 248] on img at bounding box center [712, 229] width 223 height 167
